Goal: Task Accomplishment & Management: Manage account settings

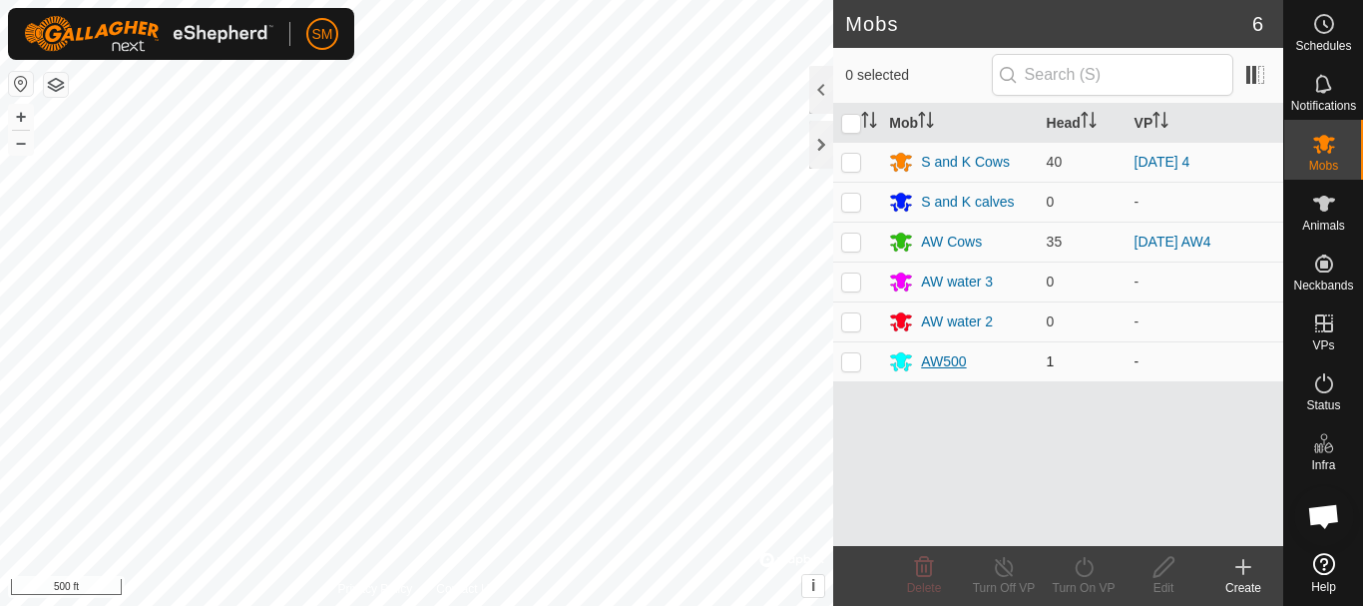
click at [942, 366] on div "AW500" at bounding box center [943, 361] width 45 height 21
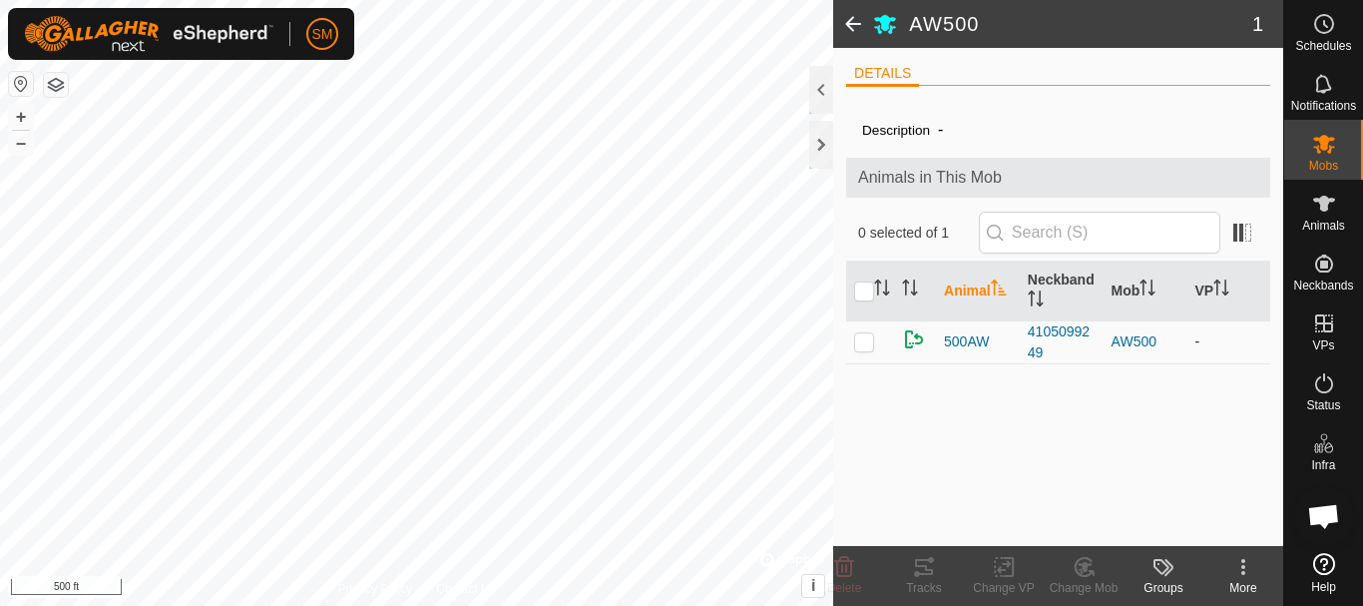
click at [861, 348] on p-checkbox at bounding box center [864, 341] width 20 height 16
checkbox input "true"
click at [1072, 576] on icon at bounding box center [1084, 567] width 25 height 24
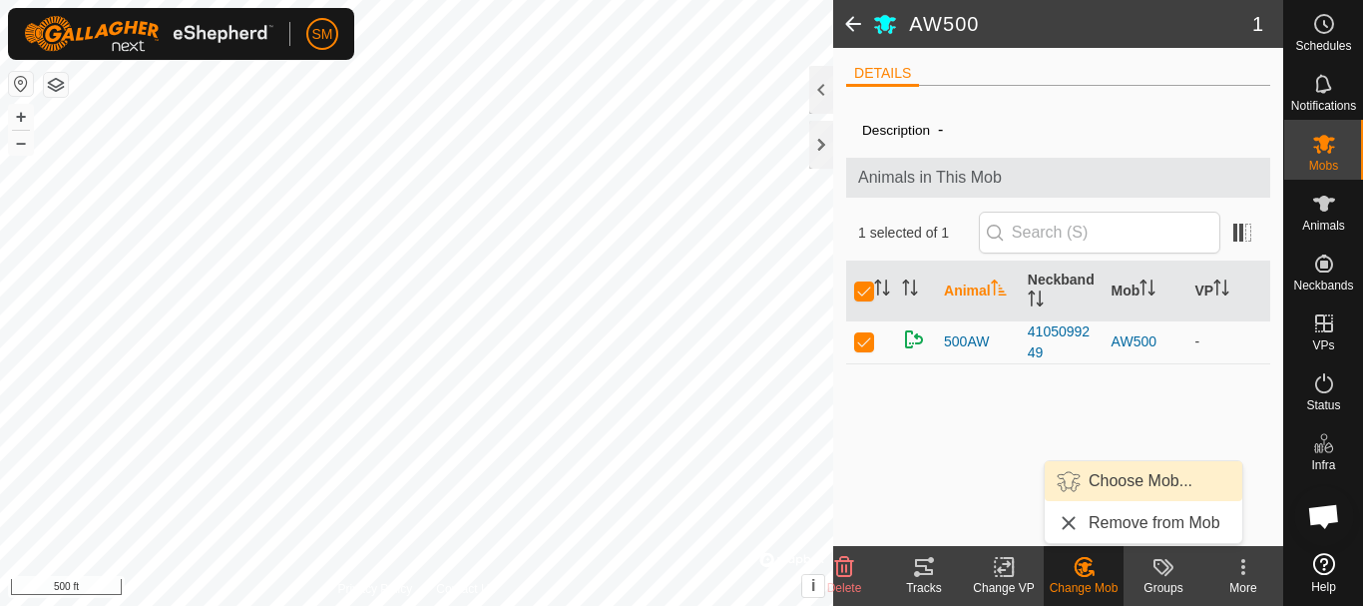
click at [1105, 481] on link "Choose Mob..." at bounding box center [1144, 481] width 198 height 40
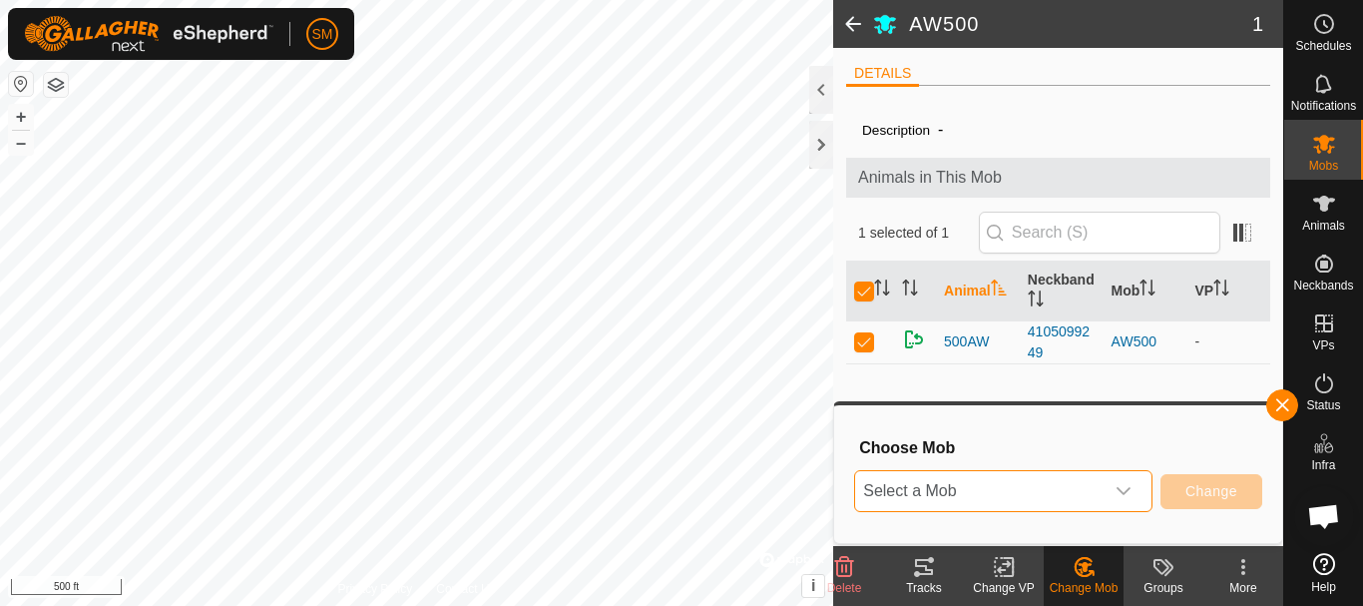
click at [995, 492] on span "Select a Mob" at bounding box center [979, 491] width 248 height 40
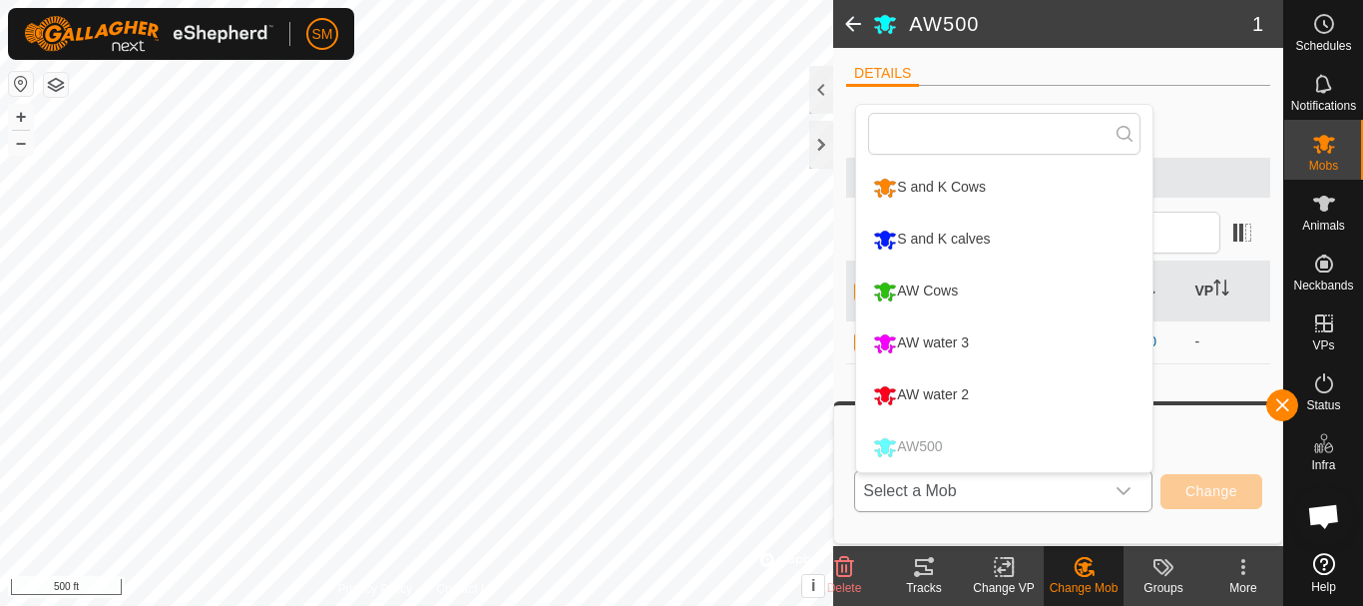
click at [934, 284] on li "AW Cows" at bounding box center [1004, 291] width 296 height 50
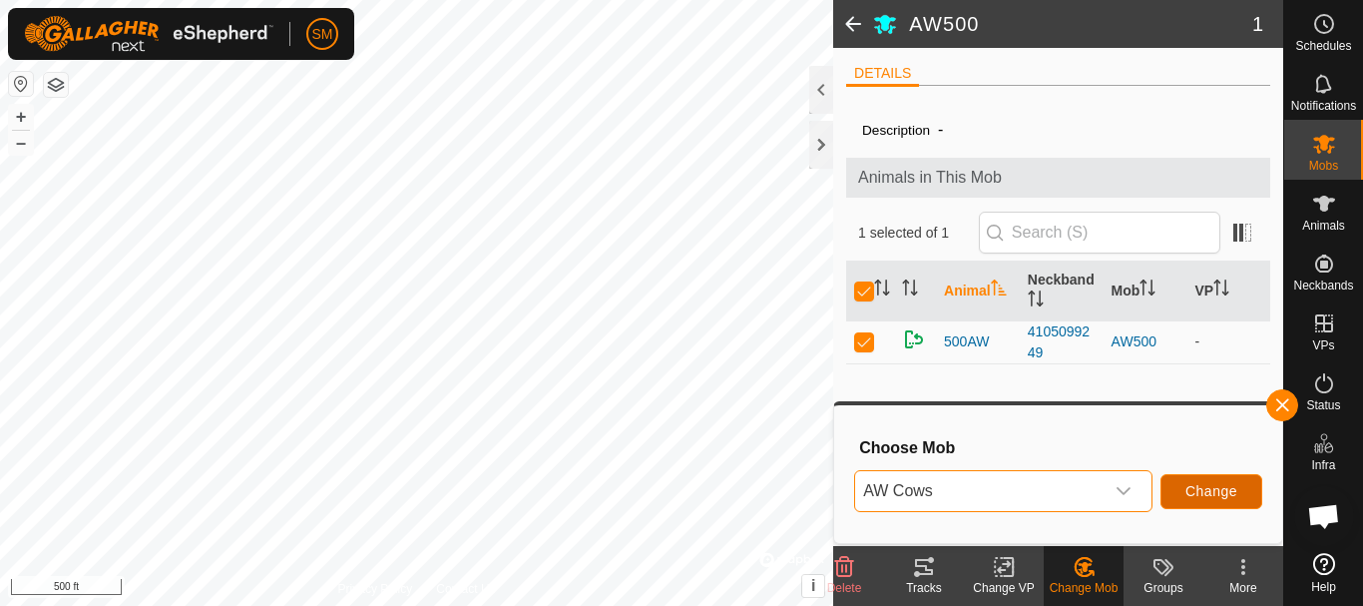
click at [1227, 497] on span "Change" at bounding box center [1211, 491] width 52 height 16
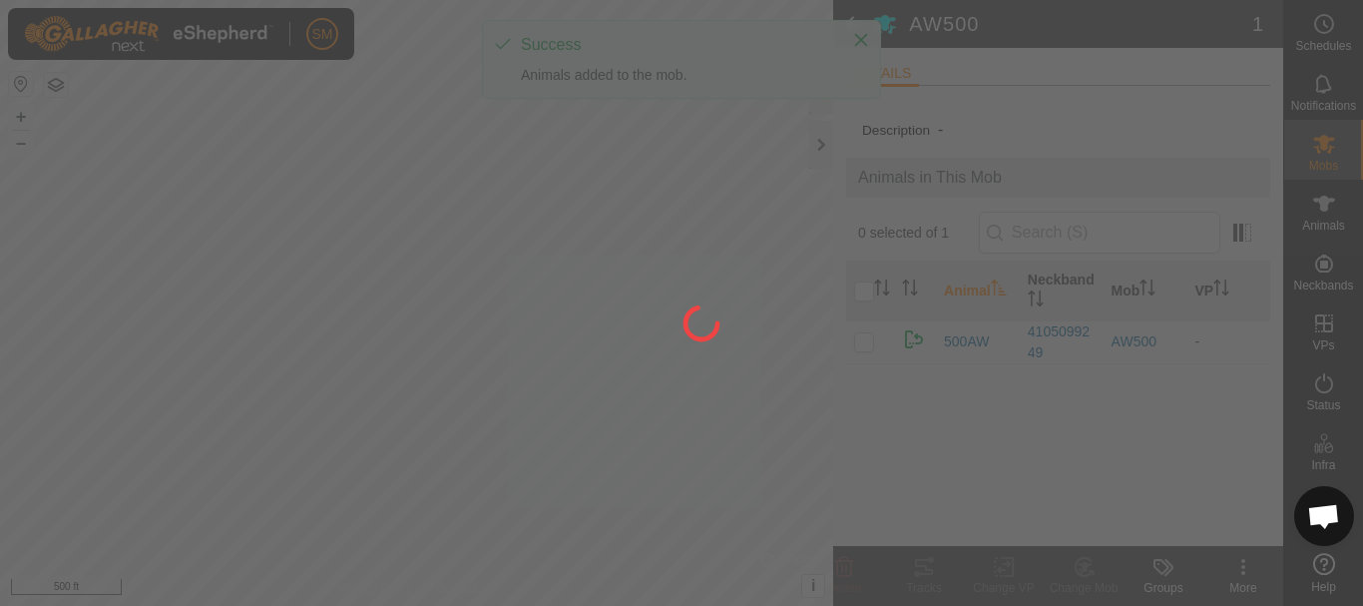
checkbox input "false"
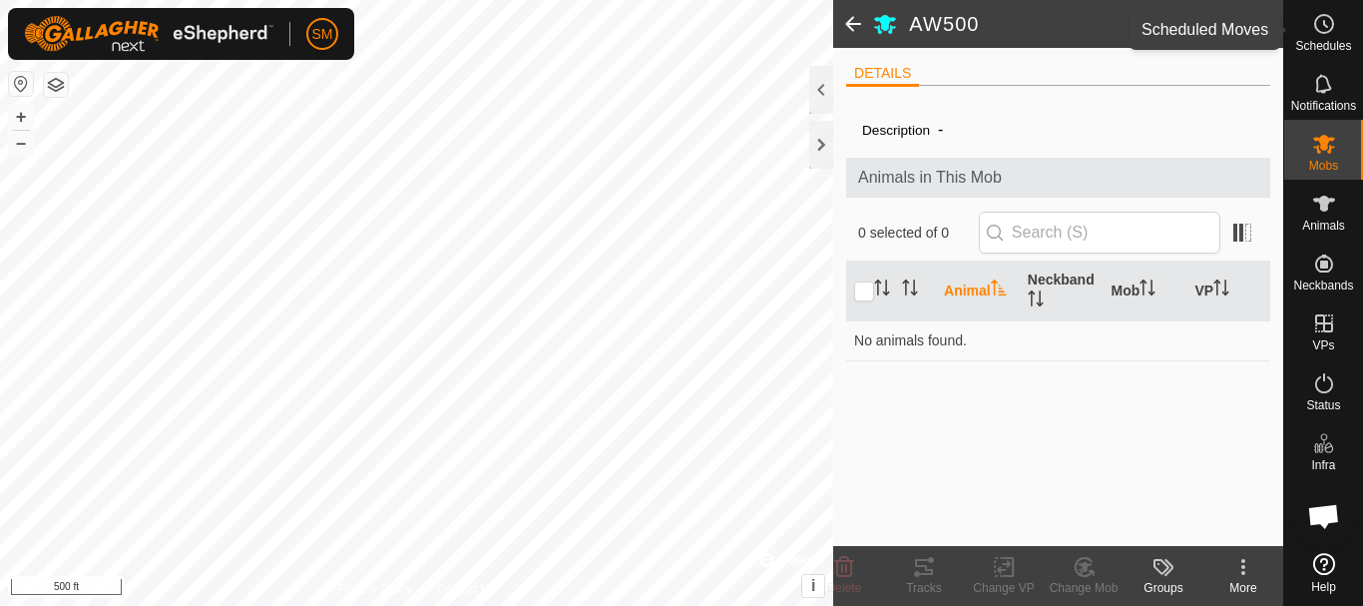
click at [1330, 30] on circle at bounding box center [1324, 24] width 18 height 18
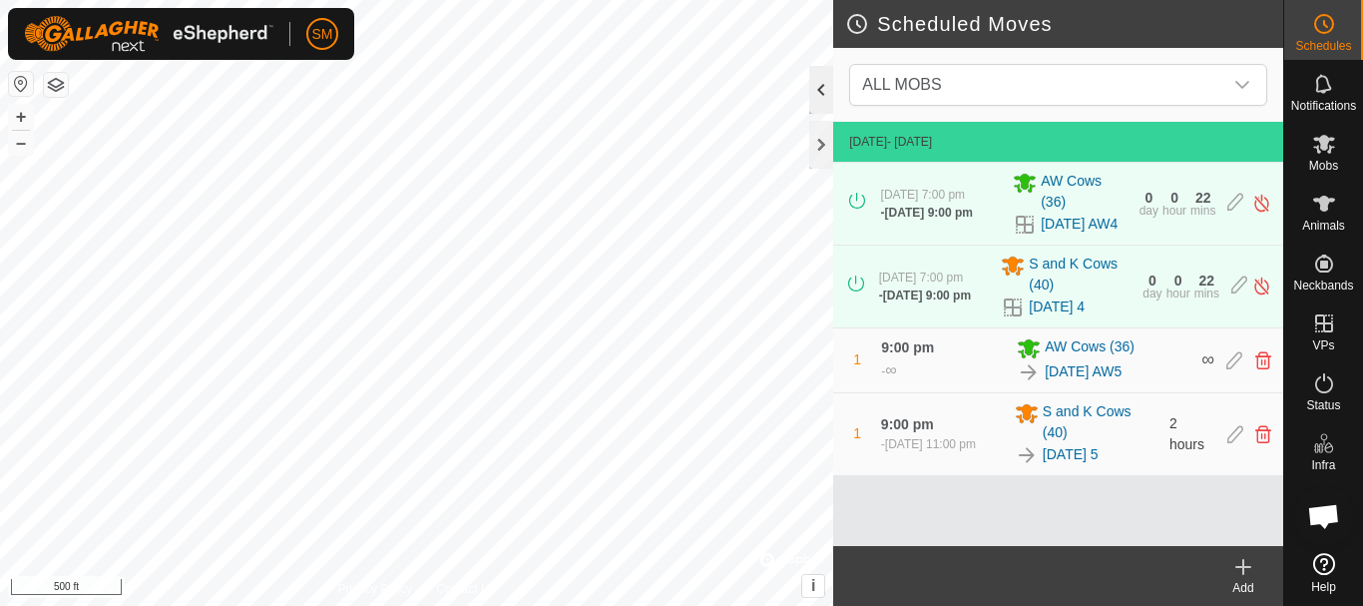
click at [820, 94] on div at bounding box center [821, 90] width 24 height 48
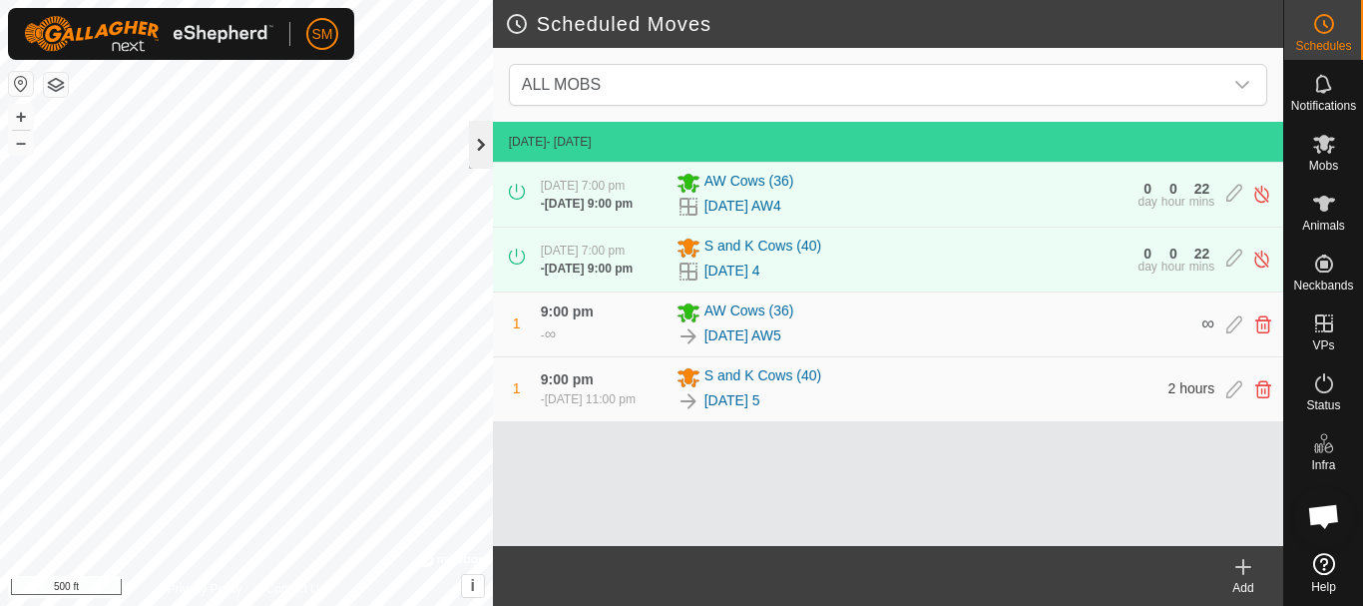
click at [488, 140] on div at bounding box center [481, 145] width 24 height 48
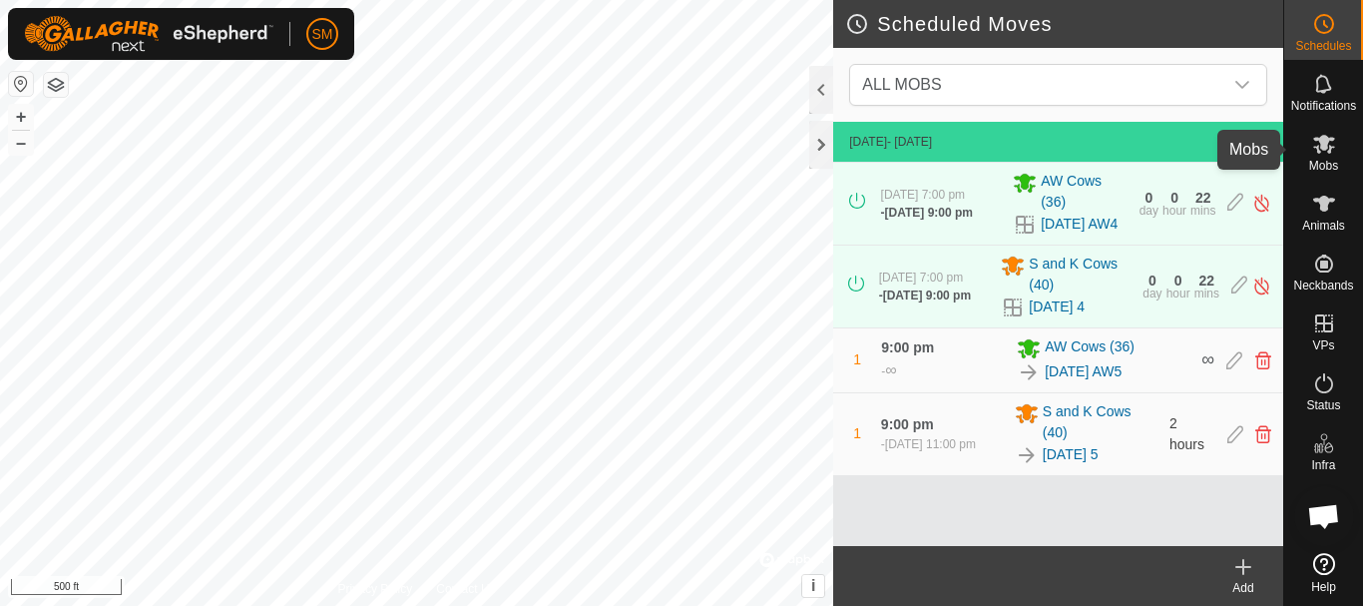
click at [1307, 147] on es-mob-svg-icon at bounding box center [1324, 144] width 36 height 32
